Goal: Transaction & Acquisition: Purchase product/service

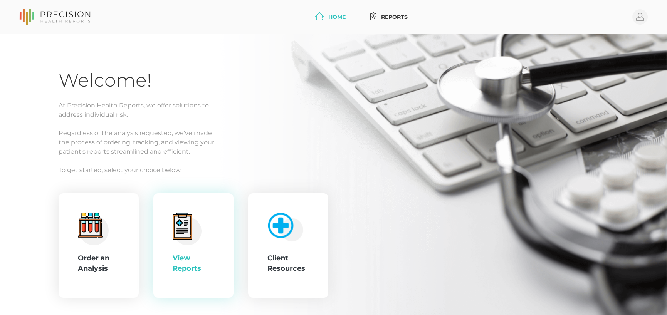
click at [230, 248] on div "View Reports" at bounding box center [193, 246] width 80 height 105
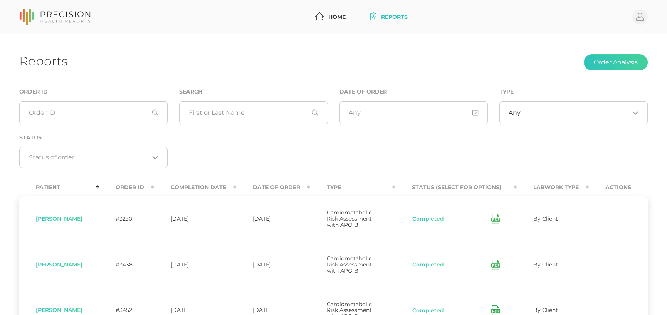
scroll to position [39, 0]
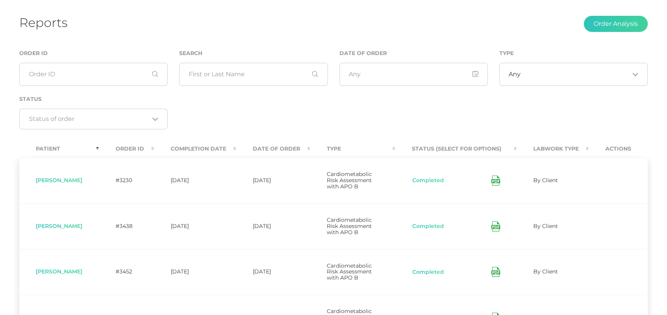
click at [285, 149] on th "Date Of Order" at bounding box center [273, 148] width 74 height 17
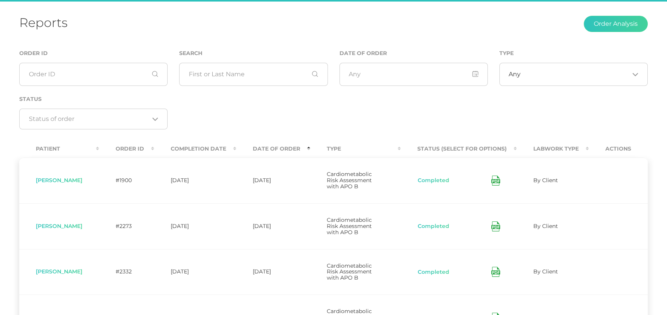
click at [285, 149] on th "Date Of Order" at bounding box center [273, 148] width 74 height 17
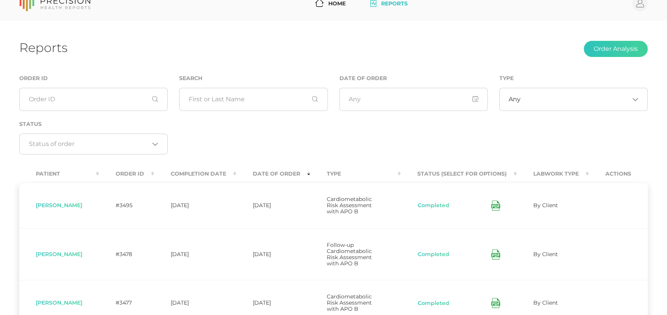
scroll to position [0, 0]
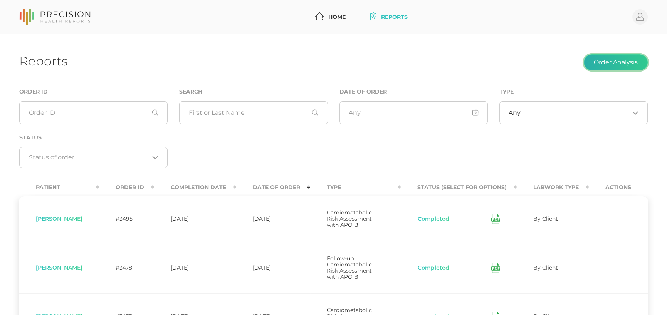
click at [615, 60] on button "Order Analysis" at bounding box center [616, 62] width 64 height 16
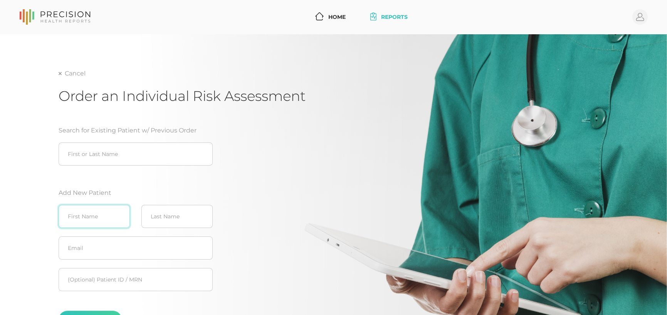
click at [96, 213] on input "text" at bounding box center [94, 216] width 71 height 23
type input "[PERSON_NAME]"
type input "g"
type input "[PERSON_NAME]"
click at [92, 254] on input "text" at bounding box center [136, 248] width 154 height 23
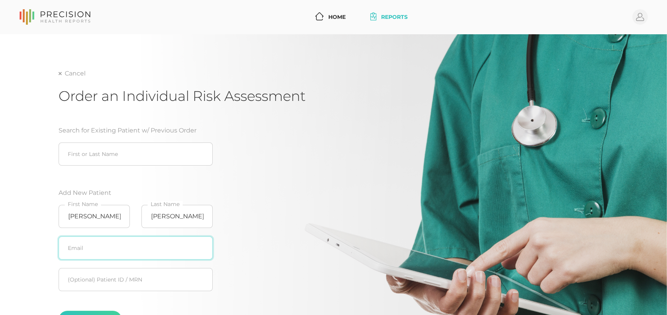
paste input "[EMAIL_ADDRESS][DOMAIN_NAME]"
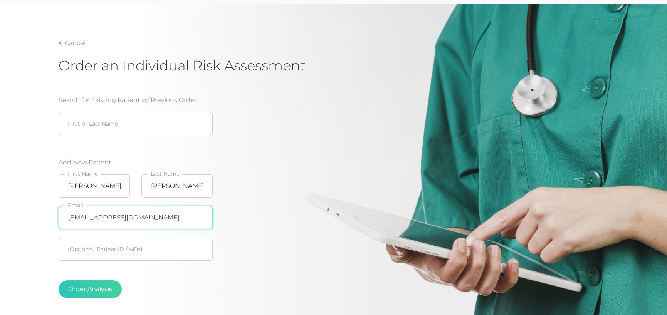
scroll to position [77, 0]
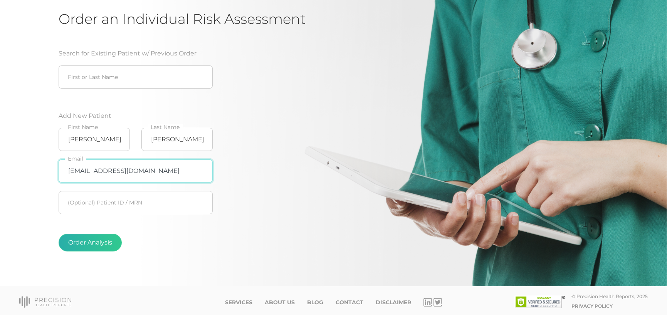
type input "[EMAIL_ADDRESS][DOMAIN_NAME]"
click at [96, 242] on button "Order Analysis" at bounding box center [90, 243] width 63 height 18
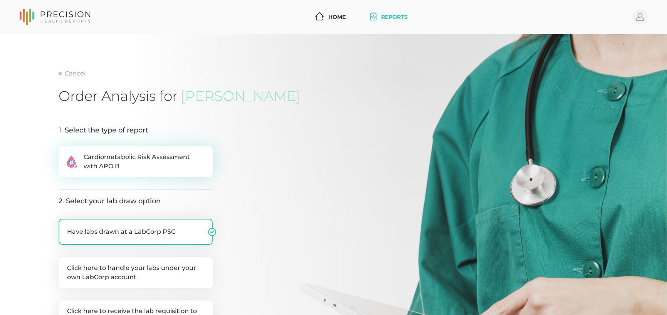
click at [125, 163] on span "Cardiometabolic Risk Assessment with APO B" at bounding box center [144, 162] width 121 height 19
click at [65, 154] on input ".cls-2{fill:#fa759e}.cls-4{fill:#ffd7e5}.cls-8{fill:#3a2c60} Cardiometabolic Ri…" at bounding box center [62, 151] width 6 height 8
radio input "true"
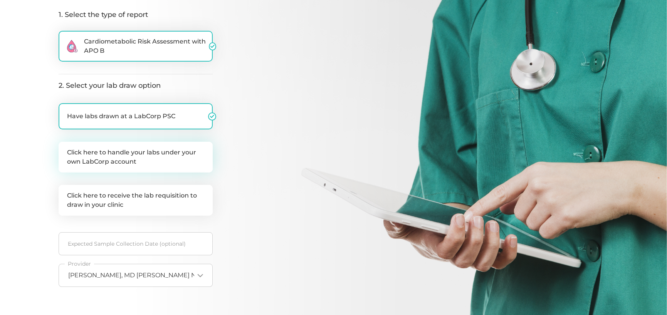
click at [146, 154] on label "Click here to handle your labs under your own LabCorp account" at bounding box center [136, 157] width 154 height 31
click at [65, 150] on input "Click here to handle your labs under your own LabCorp account" at bounding box center [62, 146] width 6 height 8
checkbox input "true"
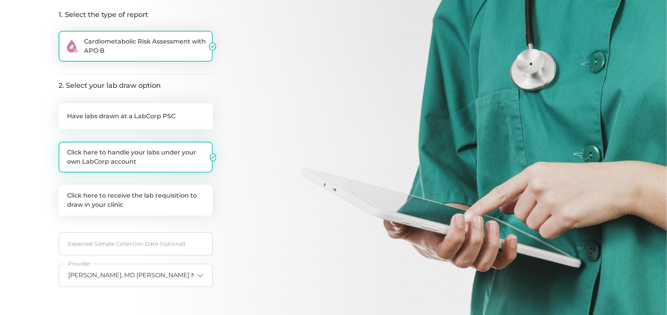
checkbox input "false"
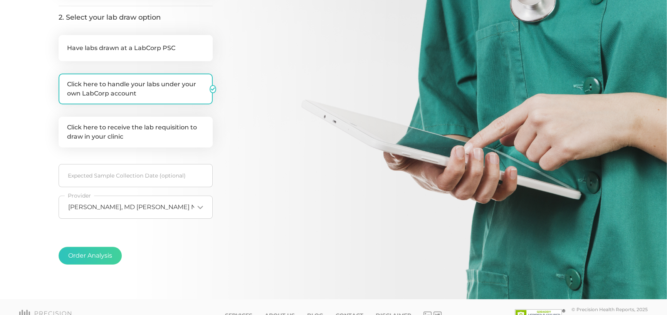
scroll to position [193, 0]
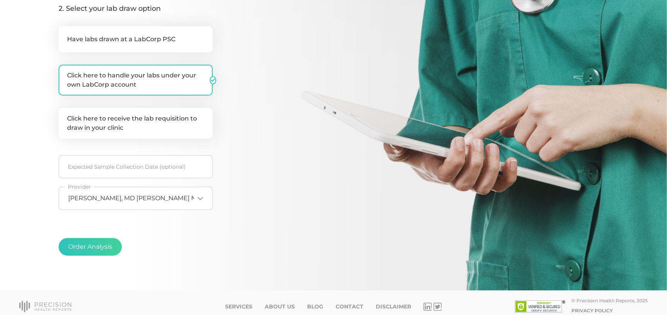
click at [163, 195] on span "[PERSON_NAME], MD [PERSON_NAME] NPI35013330" at bounding box center [149, 199] width 162 height 8
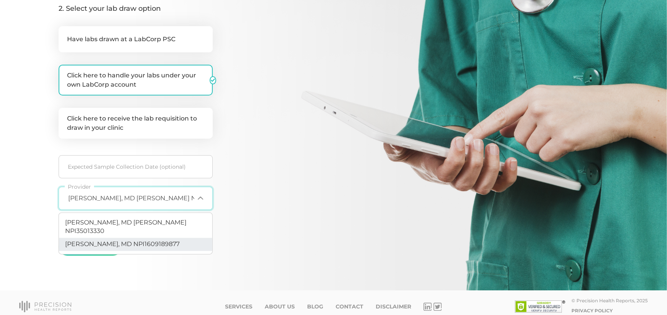
click at [108, 241] on span "[PERSON_NAME], MD NPI1609189877" at bounding box center [122, 244] width 115 height 7
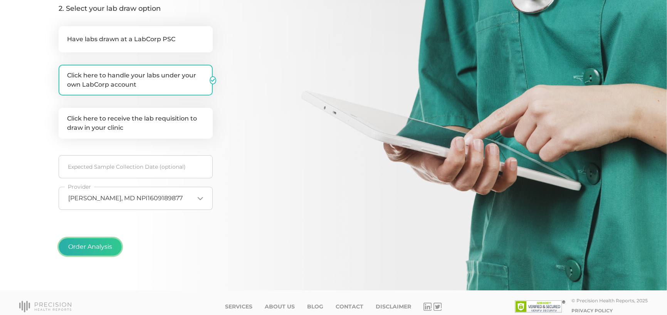
click at [91, 245] on button "Order Analysis" at bounding box center [90, 247] width 63 height 18
radio input "false"
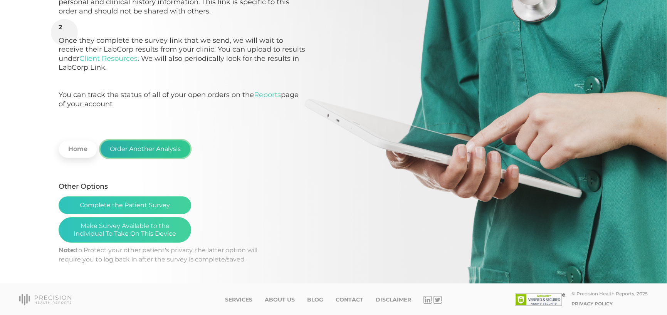
click at [169, 154] on button "Order Another Analysis" at bounding box center [145, 149] width 90 height 18
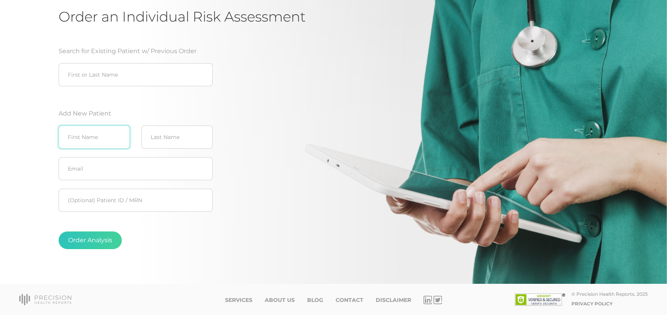
click at [108, 135] on input "text" at bounding box center [94, 137] width 71 height 23
type input "[PERSON_NAME]"
type input "g"
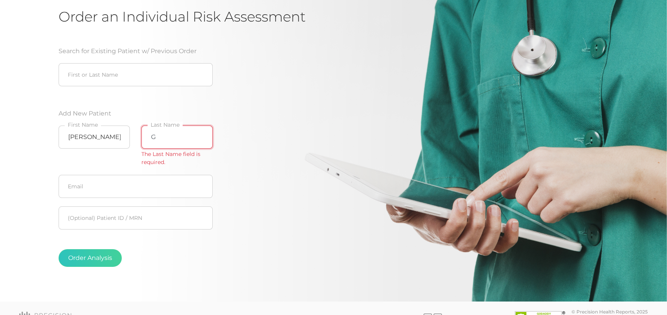
type input "G"
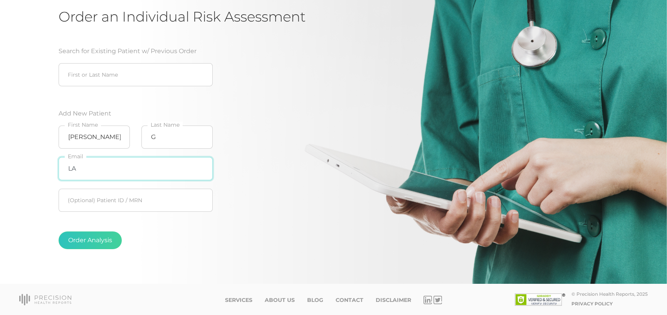
type input "L"
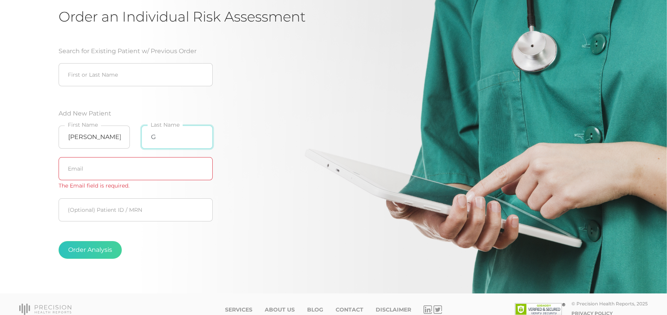
click at [184, 140] on input "G" at bounding box center [177, 137] width 71 height 23
type input "[PERSON_NAME]"
click at [138, 167] on input "text" at bounding box center [136, 168] width 154 height 23
paste input "[EMAIL_ADDRESS][PERSON_NAME][DOMAIN_NAME]"
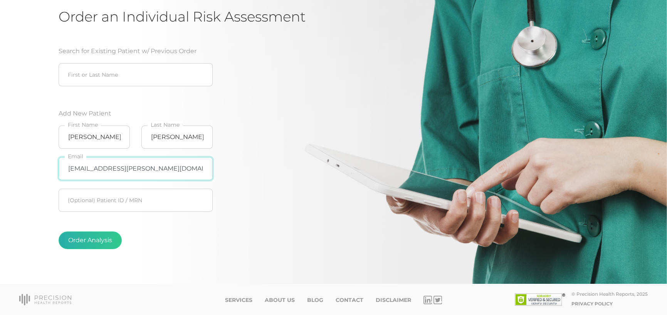
type input "[EMAIL_ADDRESS][PERSON_NAME][DOMAIN_NAME]"
click at [110, 243] on button "Order Analysis" at bounding box center [90, 241] width 63 height 18
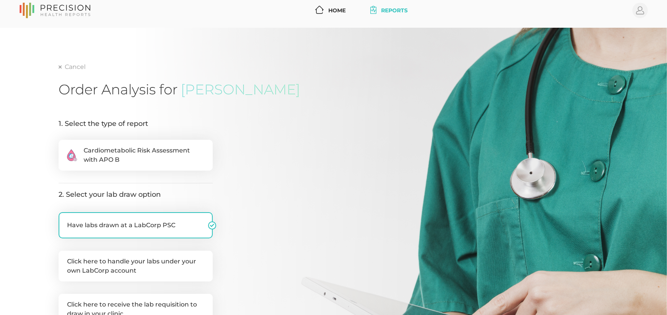
scroll to position [79, 0]
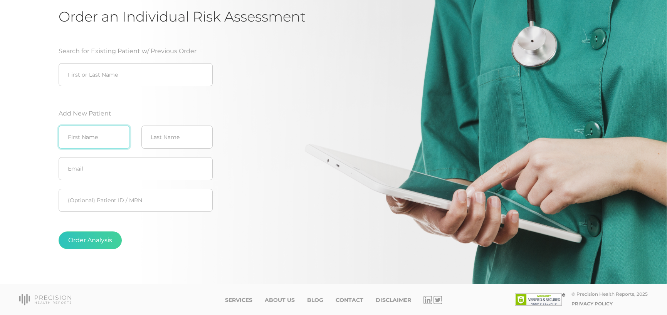
drag, startPoint x: 100, startPoint y: 137, endPoint x: 97, endPoint y: 134, distance: 4.9
click at [100, 137] on input "text" at bounding box center [94, 137] width 71 height 23
type input "[PERSON_NAME]"
click at [150, 138] on input "text" at bounding box center [177, 137] width 71 height 23
type input "[PERSON_NAME]"
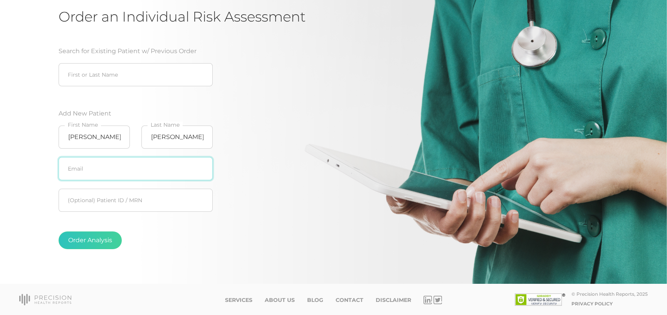
click at [115, 165] on input "text" at bounding box center [136, 168] width 154 height 23
paste input "[EMAIL_ADDRESS][PERSON_NAME][DOMAIN_NAME]"
type input "[EMAIL_ADDRESS][PERSON_NAME][DOMAIN_NAME]"
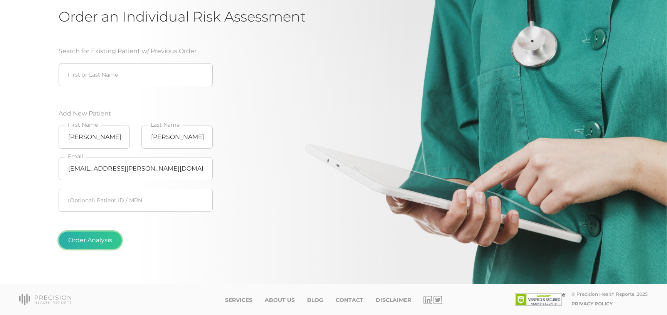
click at [94, 238] on button "Order Analysis" at bounding box center [90, 241] width 63 height 18
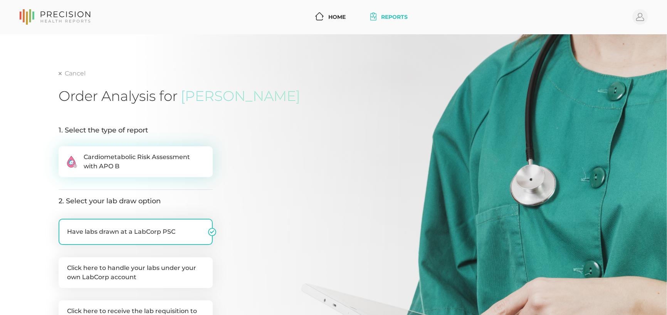
click at [133, 162] on span "Cardiometabolic Risk Assessment with APO B" at bounding box center [144, 162] width 121 height 19
click at [65, 154] on input ".cls-2{fill:#fa759e}.cls-4{fill:#ffd7e5}.cls-8{fill:#3a2c60} Cardiometabolic Ri…" at bounding box center [62, 151] width 6 height 8
radio input "true"
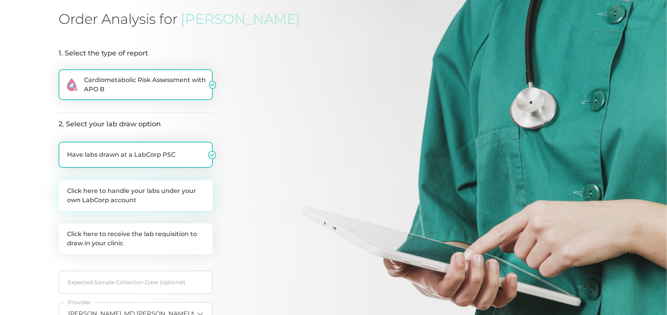
click at [185, 201] on label "Click here to handle your labs under your own LabCorp account" at bounding box center [136, 195] width 154 height 31
click at [65, 188] on input "Click here to handle your labs under your own LabCorp account" at bounding box center [62, 184] width 6 height 8
checkbox input "true"
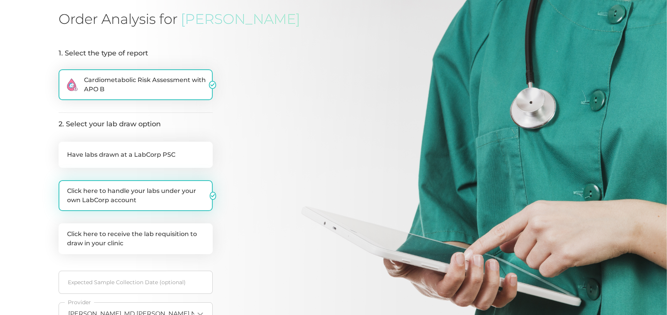
checkbox input "false"
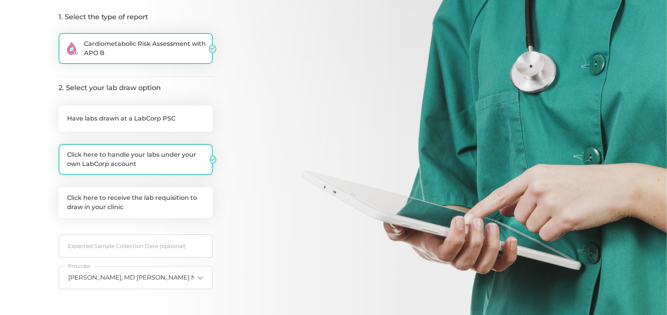
scroll to position [154, 0]
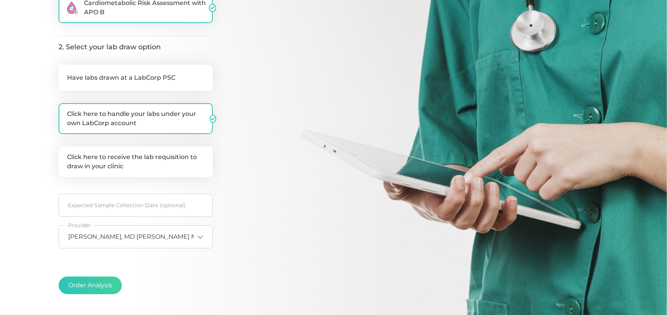
click at [148, 238] on span "[PERSON_NAME], MD [PERSON_NAME] NPI35013330" at bounding box center [149, 237] width 162 height 8
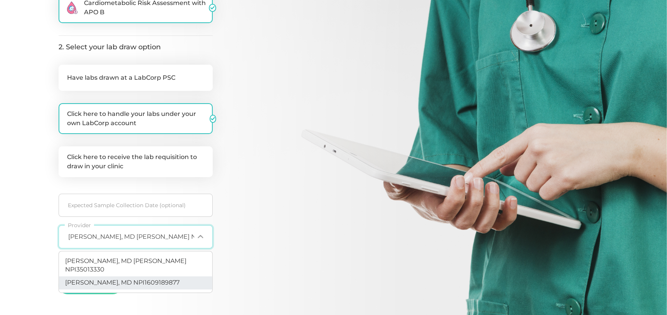
click at [120, 279] on span "[PERSON_NAME], MD NPI1609189877" at bounding box center [122, 282] width 115 height 7
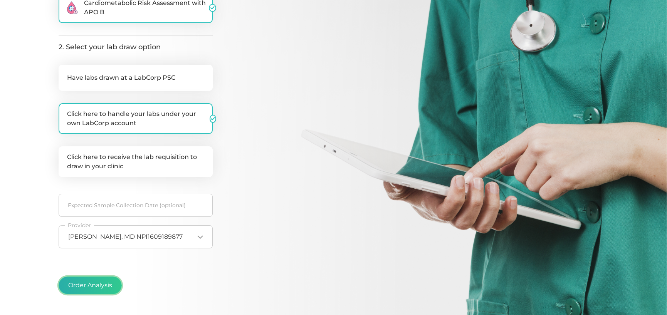
click at [89, 283] on button "Order Analysis" at bounding box center [90, 286] width 63 height 18
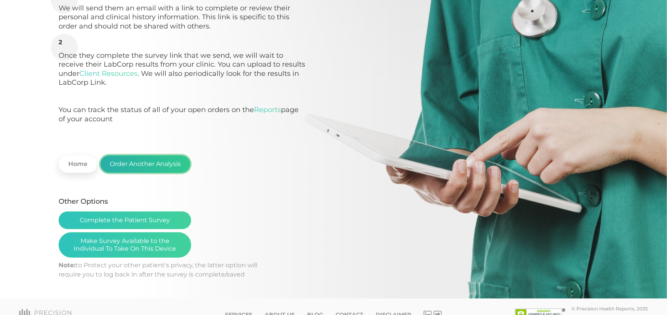
click at [160, 167] on button "Order Another Analysis" at bounding box center [145, 164] width 90 height 18
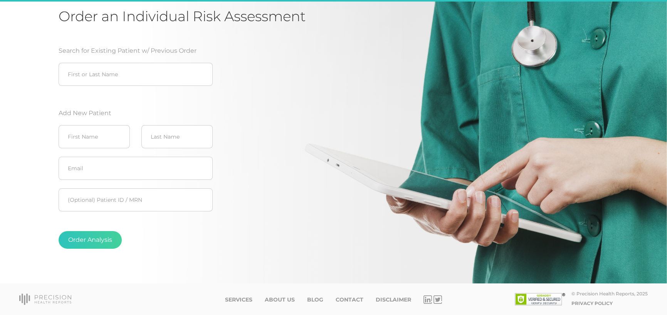
scroll to position [79, 0]
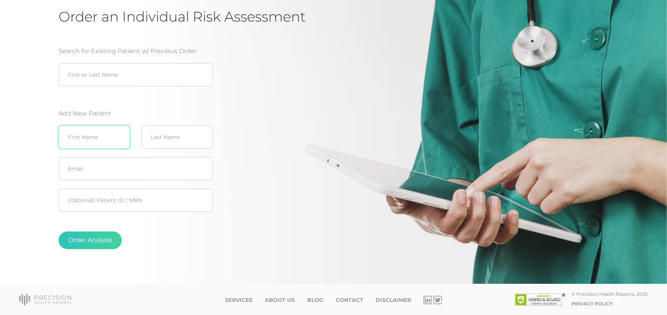
click at [110, 135] on input "text" at bounding box center [94, 137] width 71 height 23
type input "[PERSON_NAME]"
drag, startPoint x: 108, startPoint y: 162, endPoint x: 112, endPoint y: 159, distance: 4.7
click at [108, 164] on input "text" at bounding box center [136, 168] width 154 height 23
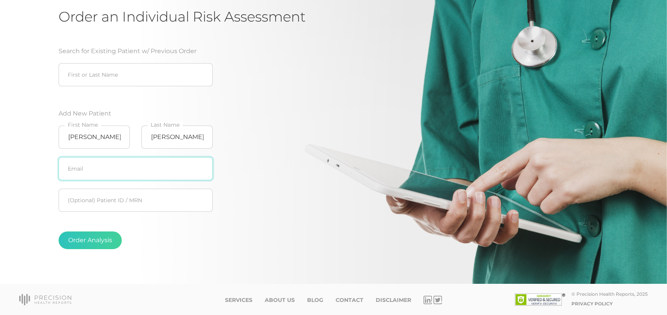
paste input "[EMAIL_ADDRESS][DOMAIN_NAME]"
type input "[EMAIL_ADDRESS][DOMAIN_NAME]"
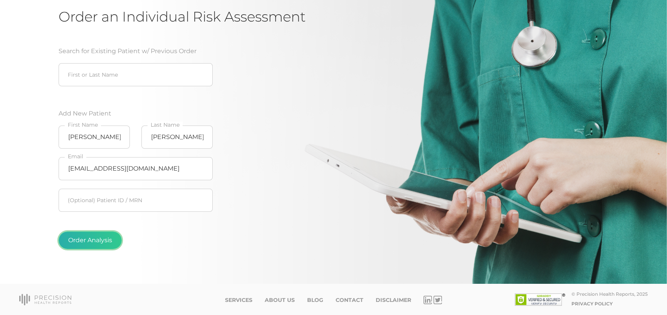
click at [79, 243] on button "Order Analysis" at bounding box center [90, 241] width 63 height 18
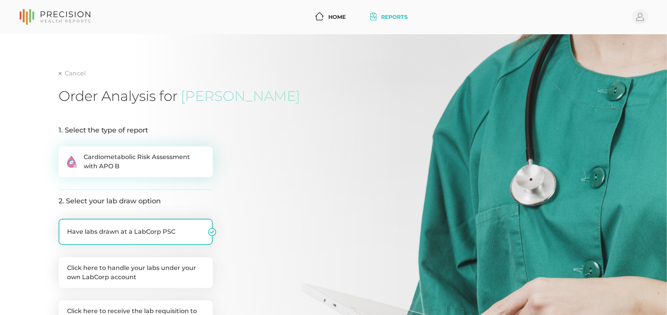
click at [111, 157] on span "Cardiometabolic Risk Assessment with APO B" at bounding box center [144, 162] width 121 height 19
click at [65, 154] on input ".cls-2{fill:#fa759e}.cls-4{fill:#ffd7e5}.cls-8{fill:#3a2c60} Cardiometabolic Ri…" at bounding box center [62, 151] width 6 height 8
radio input "true"
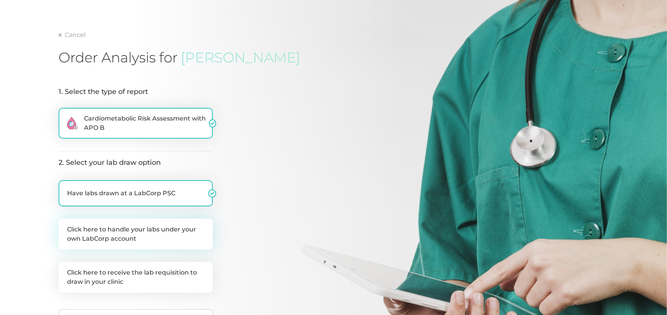
click at [162, 225] on label "Click here to handle your labs under your own LabCorp account" at bounding box center [136, 234] width 154 height 31
click at [65, 225] on input "Click here to handle your labs under your own LabCorp account" at bounding box center [62, 223] width 6 height 8
checkbox input "true"
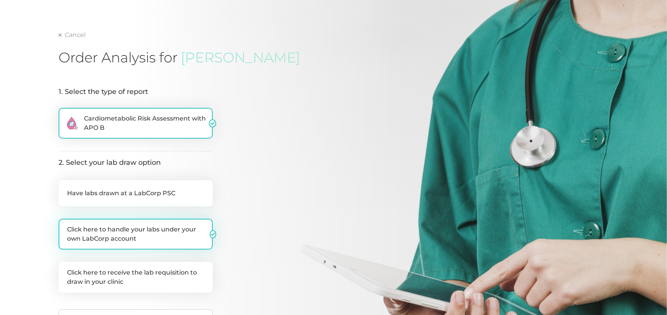
checkbox input "false"
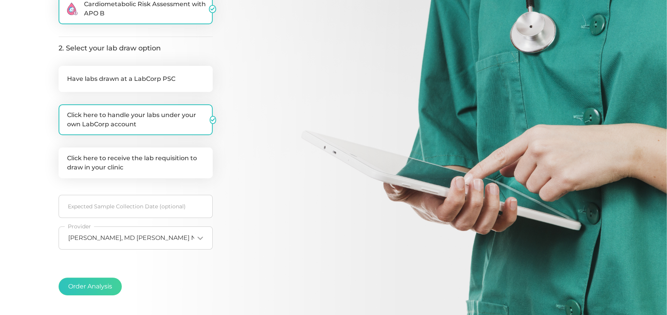
scroll to position [154, 0]
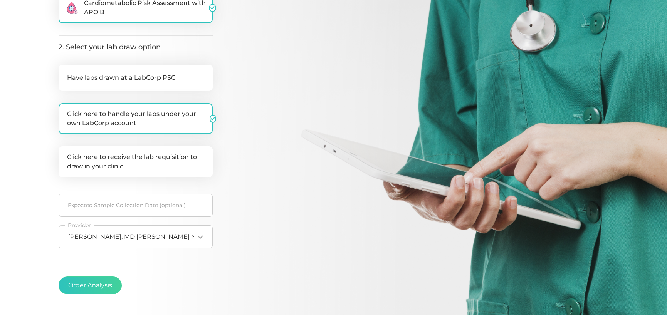
click at [142, 238] on span "[PERSON_NAME], MD [PERSON_NAME] NPI35013330" at bounding box center [149, 237] width 162 height 8
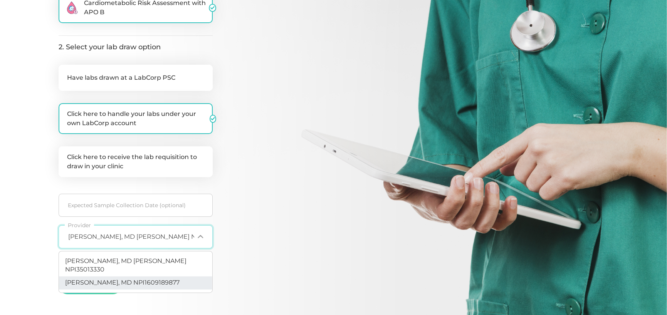
click at [116, 279] on span "[PERSON_NAME], MD NPI1609189877" at bounding box center [122, 282] width 115 height 7
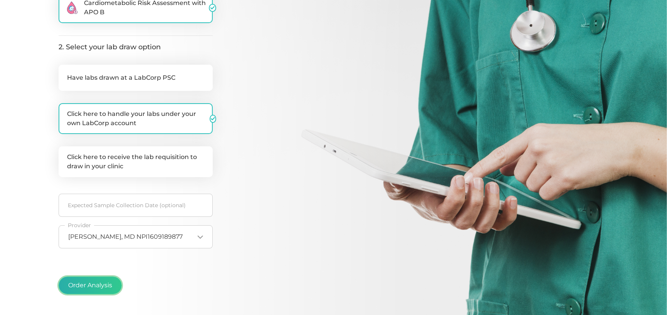
click at [99, 281] on button "Order Analysis" at bounding box center [90, 286] width 63 height 18
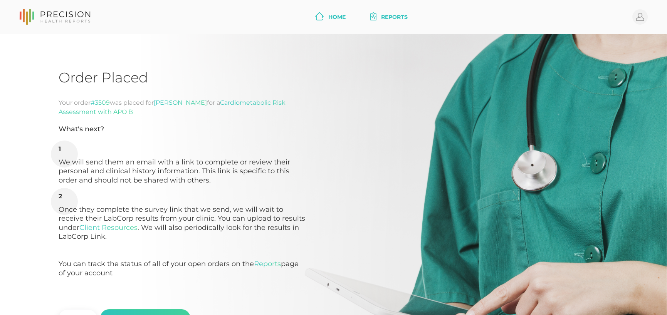
click at [324, 15] on link "Home" at bounding box center [330, 17] width 37 height 14
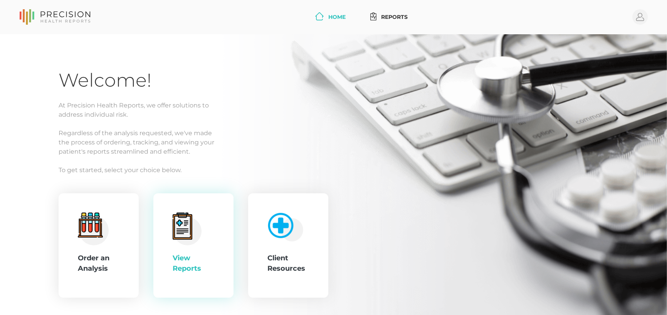
click at [207, 245] on div "View Reports" at bounding box center [194, 246] width 42 height 66
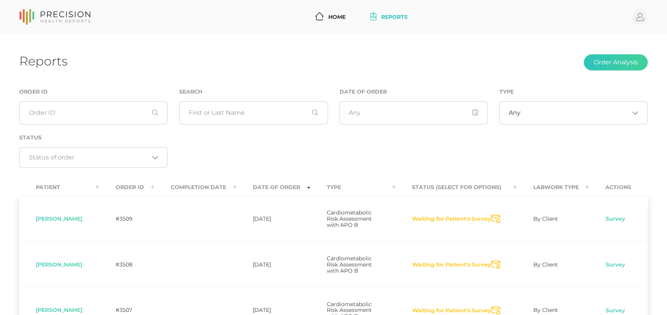
click at [277, 189] on th "Date Of Order" at bounding box center [273, 187] width 74 height 17
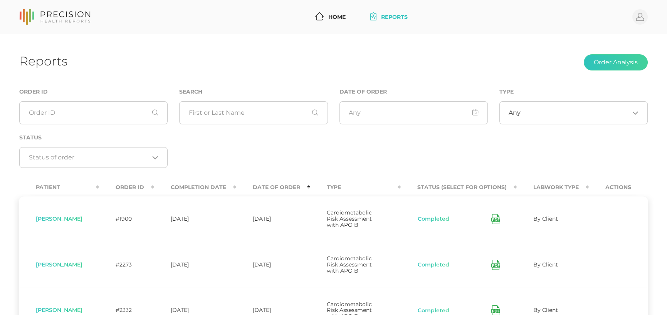
click at [277, 185] on th "Date Of Order" at bounding box center [273, 187] width 74 height 17
